Goal: Transaction & Acquisition: Purchase product/service

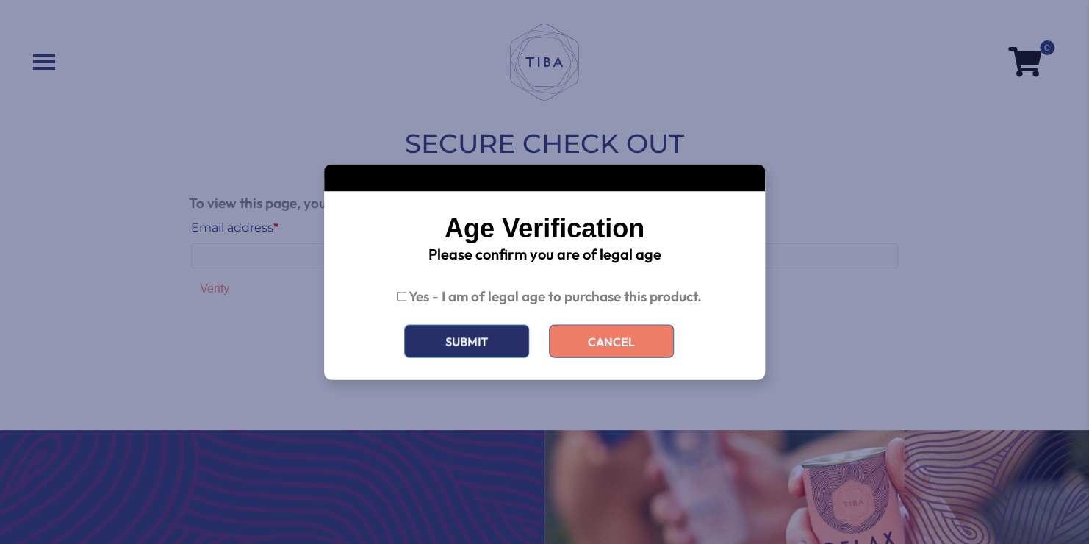
click at [497, 352] on button "Submit" at bounding box center [466, 341] width 125 height 33
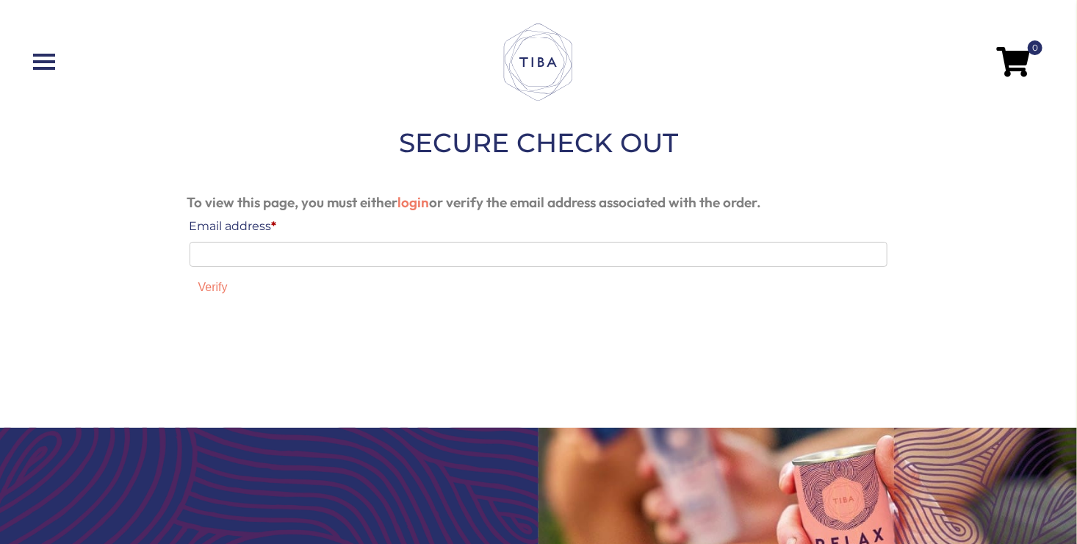
click at [408, 252] on input "Email address *" at bounding box center [539, 254] width 699 height 25
type input "**********"
click at [218, 291] on button "Verify" at bounding box center [213, 286] width 47 height 23
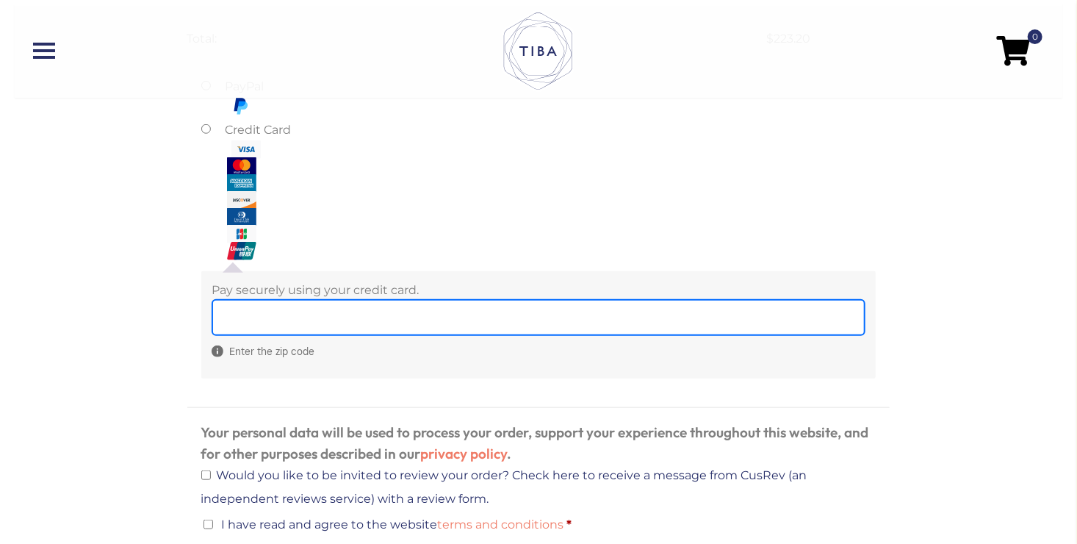
scroll to position [588, 0]
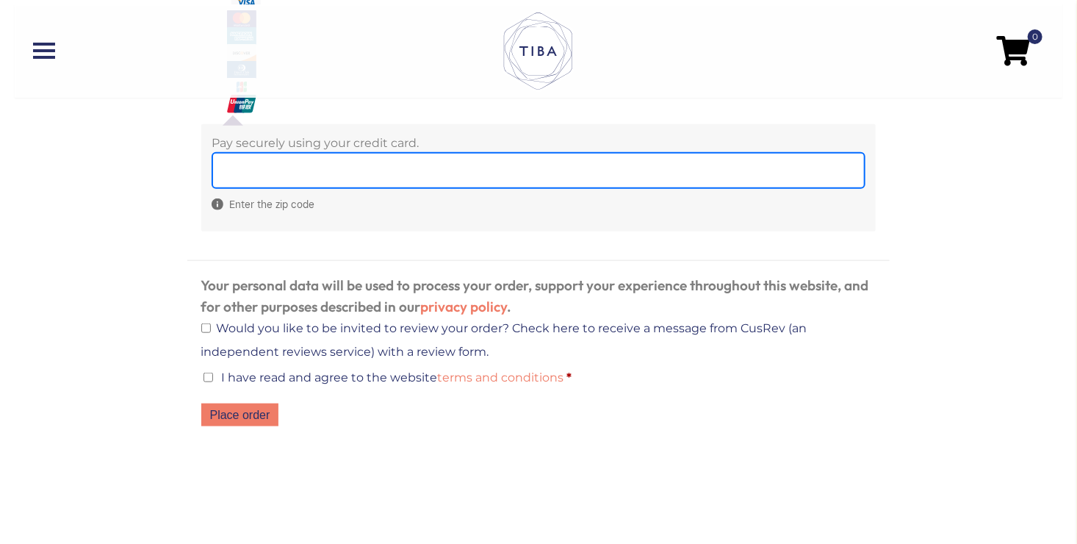
click at [257, 201] on div "Enter the zip code" at bounding box center [538, 186] width 653 height 68
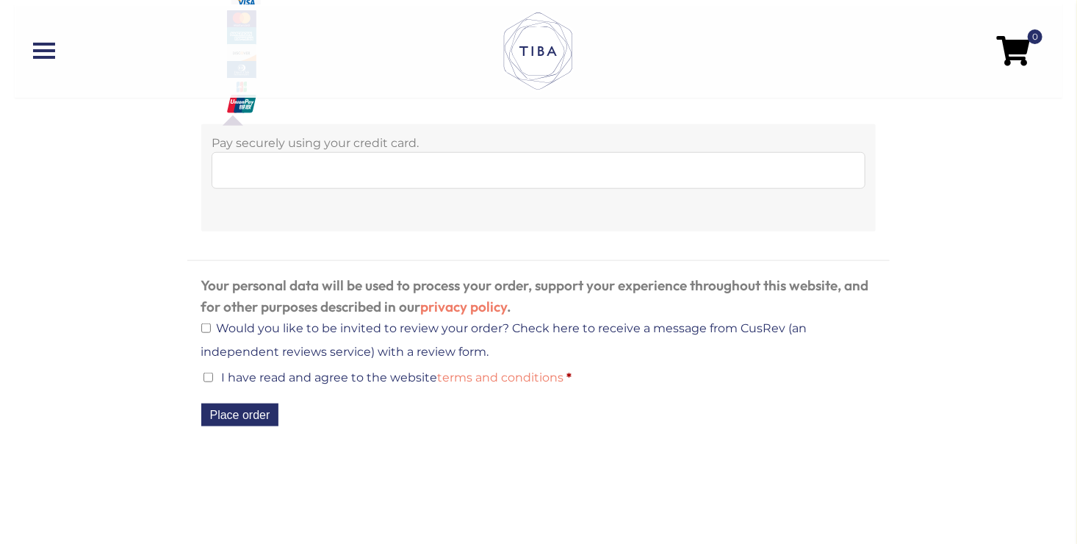
click at [245, 417] on button "Place order" at bounding box center [240, 414] width 78 height 23
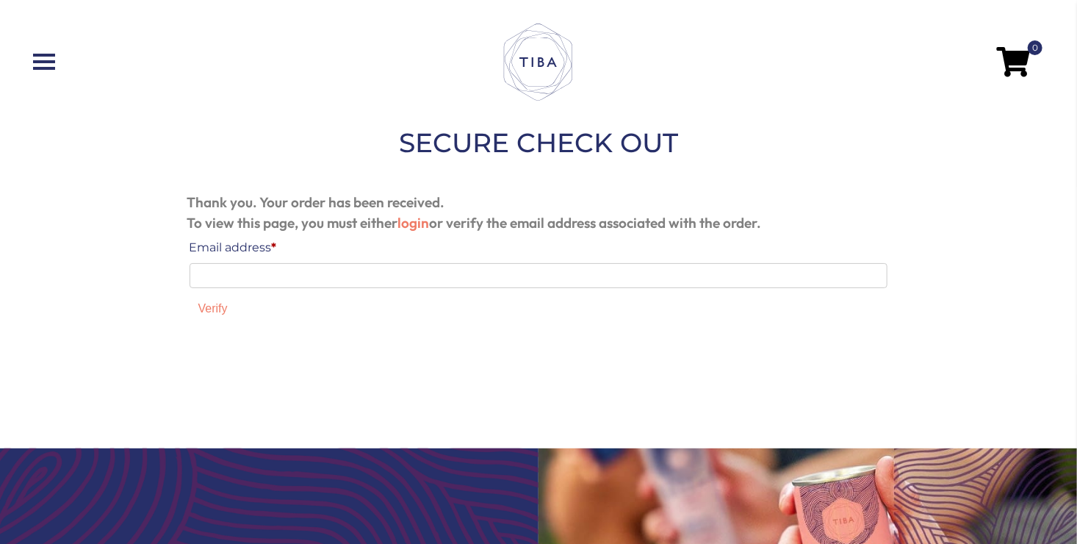
click at [478, 282] on input "Email address *" at bounding box center [539, 275] width 699 height 25
type input "**********"
click at [218, 306] on button "Verify" at bounding box center [213, 308] width 47 height 23
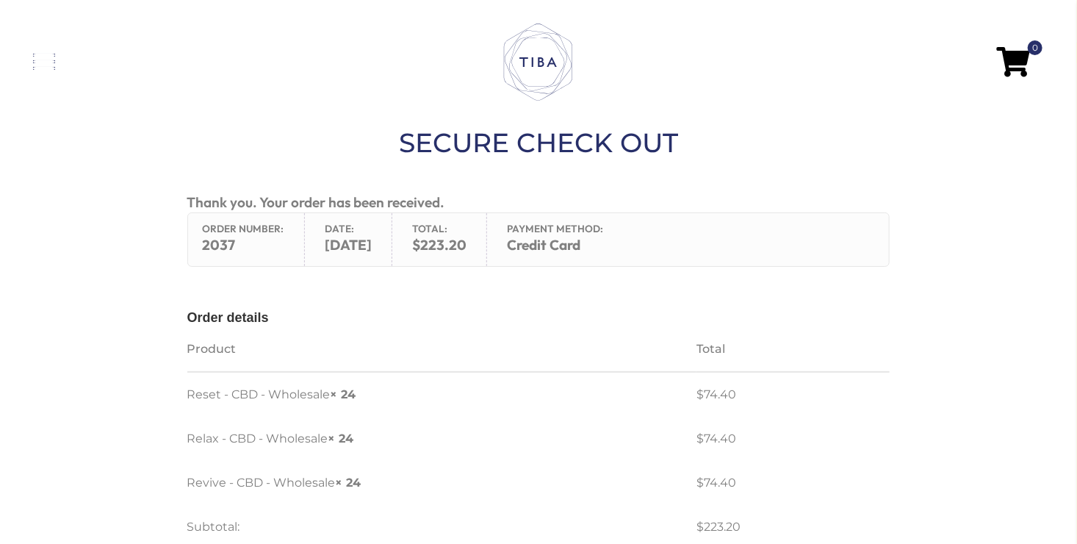
click at [40, 61] on span at bounding box center [44, 61] width 22 height 3
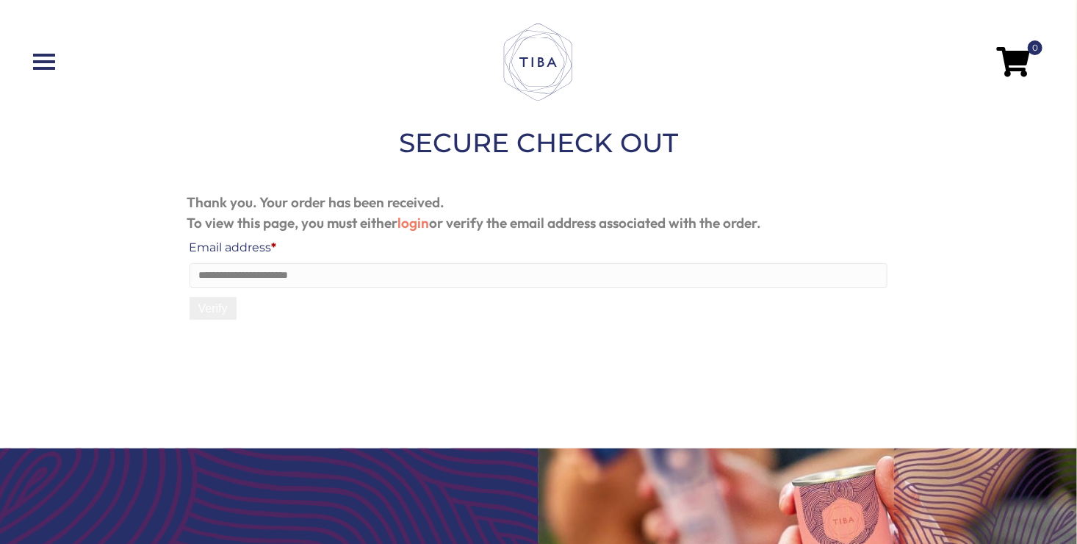
click at [211, 306] on button "Verify" at bounding box center [213, 308] width 47 height 23
